Goal: Complete application form

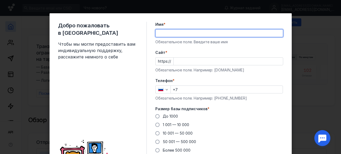
click at [155, 32] on input "Имя *" at bounding box center [218, 33] width 127 height 7
type input "[PERSON_NAME]"
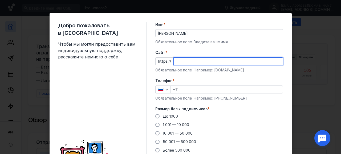
click at [177, 60] on input "Cайт *" at bounding box center [228, 61] width 109 height 7
type input "e[am"
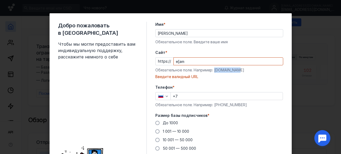
drag, startPoint x: 212, startPoint y: 71, endPoint x: 235, endPoint y: 71, distance: 23.4
click at [235, 71] on div "Обязательное поле. Например: [DOMAIN_NAME]" at bounding box center [219, 70] width 128 height 5
copy div "[DOMAIN_NAME]"
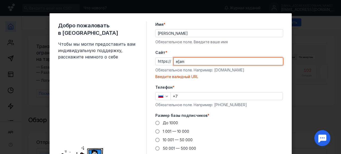
drag, startPoint x: 183, startPoint y: 61, endPoint x: 172, endPoint y: 62, distance: 11.0
click at [174, 62] on input "e[am" at bounding box center [228, 61] width 109 height 7
paste input "[DOMAIN_NAME]"
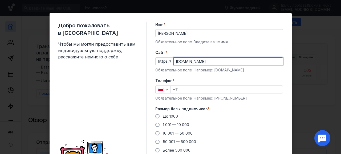
type input "[DOMAIN_NAME]"
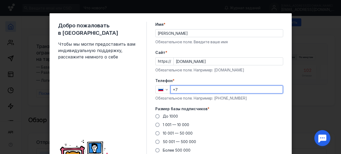
click at [179, 91] on input "+7" at bounding box center [227, 89] width 112 height 7
type input "[PHONE_NUMBER]"
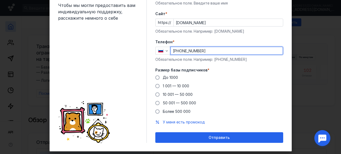
scroll to position [50, 0]
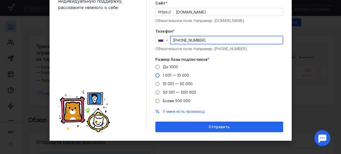
click at [156, 76] on span at bounding box center [157, 75] width 4 height 4
click at [0, 0] on input "1 001 — 10 000" at bounding box center [0, 0] width 0 height 0
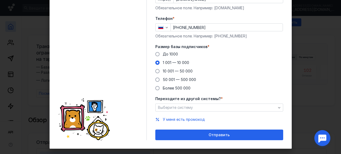
scroll to position [70, 0]
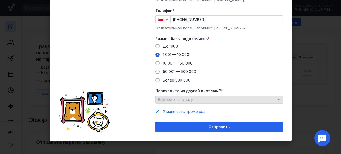
click at [277, 102] on icon "button" at bounding box center [279, 100] width 4 height 4
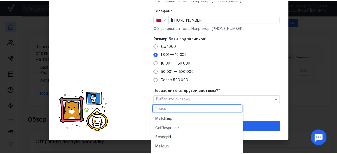
scroll to position [0, 0]
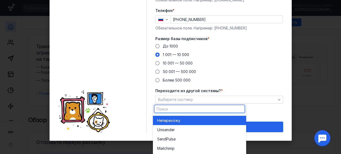
click at [175, 121] on span "перехожу" at bounding box center [171, 120] width 18 height 5
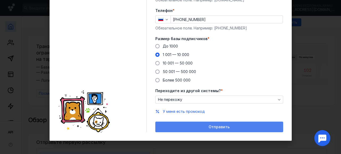
click at [215, 128] on span "Отправить" at bounding box center [218, 127] width 21 height 5
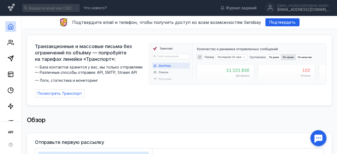
click at [279, 57] on img at bounding box center [237, 64] width 177 height 41
click at [278, 23] on span "Подтвердить" at bounding box center [282, 22] width 26 height 5
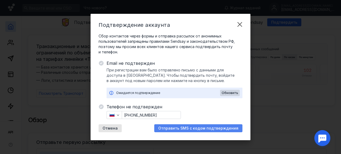
click at [204, 128] on span "Отправить SMS с кодом подтверждения" at bounding box center [198, 128] width 80 height 5
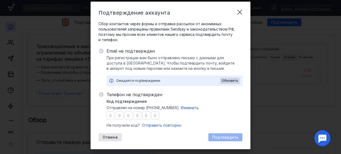
scroll to position [20, 0]
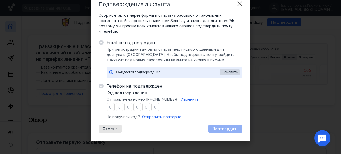
type input "9"
type input "4"
type input "1"
type input "5"
type input "0"
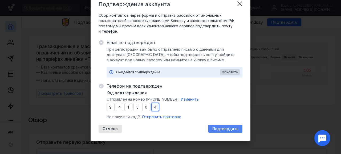
type input "4"
click at [220, 129] on span "Подтвердить" at bounding box center [225, 129] width 26 height 5
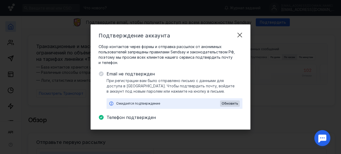
scroll to position [0, 0]
click at [229, 103] on span "Обновить" at bounding box center [230, 104] width 17 height 4
